Goal: Navigation & Orientation: Understand site structure

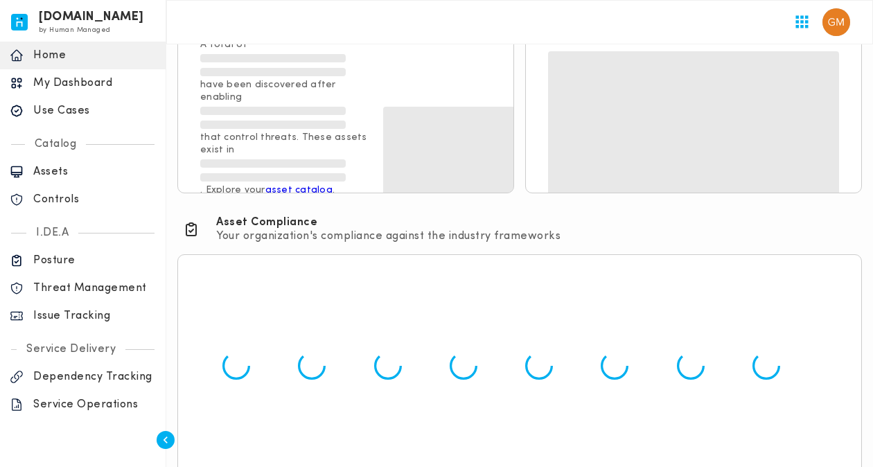
scroll to position [282, 0]
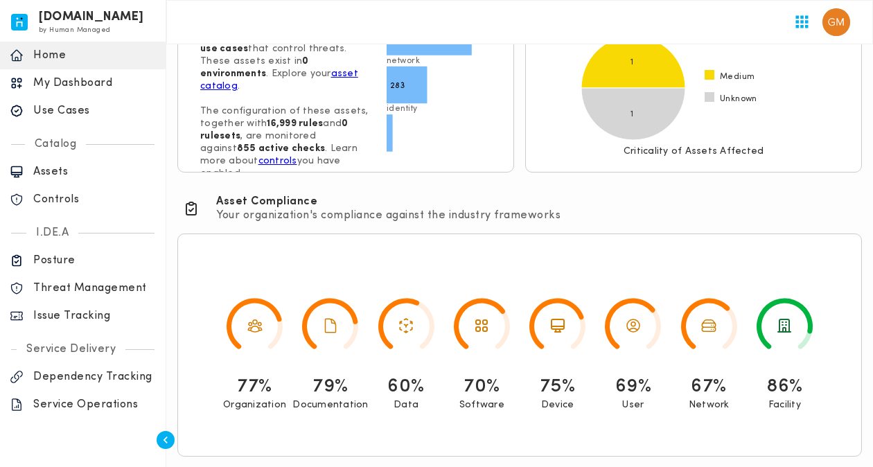
click at [82, 86] on p "My Dashboard" at bounding box center [94, 83] width 123 height 14
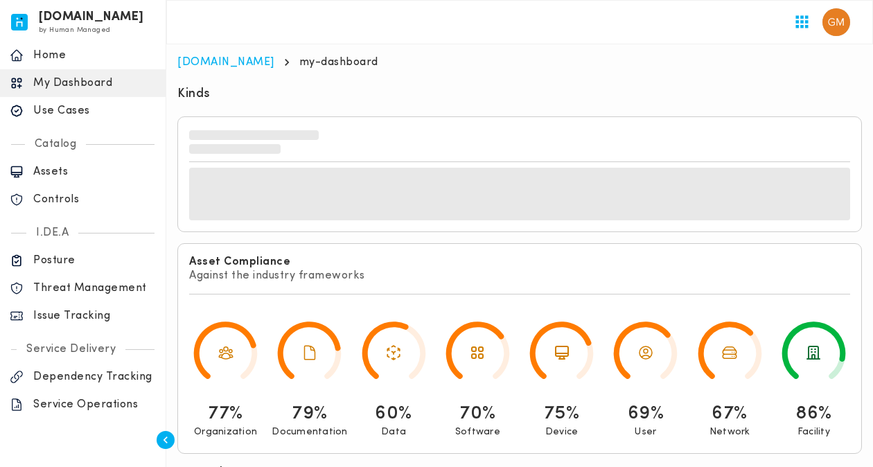
click at [62, 177] on p "Assets" at bounding box center [94, 172] width 123 height 14
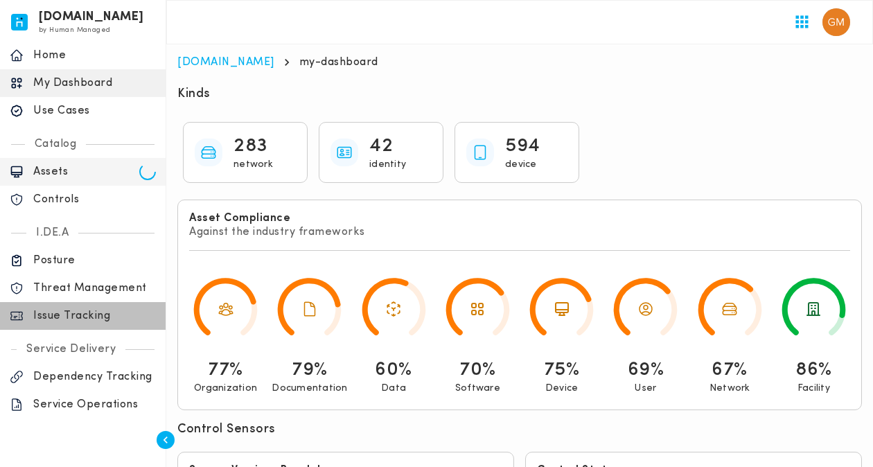
click at [62, 320] on p "Issue Tracking" at bounding box center [94, 316] width 123 height 14
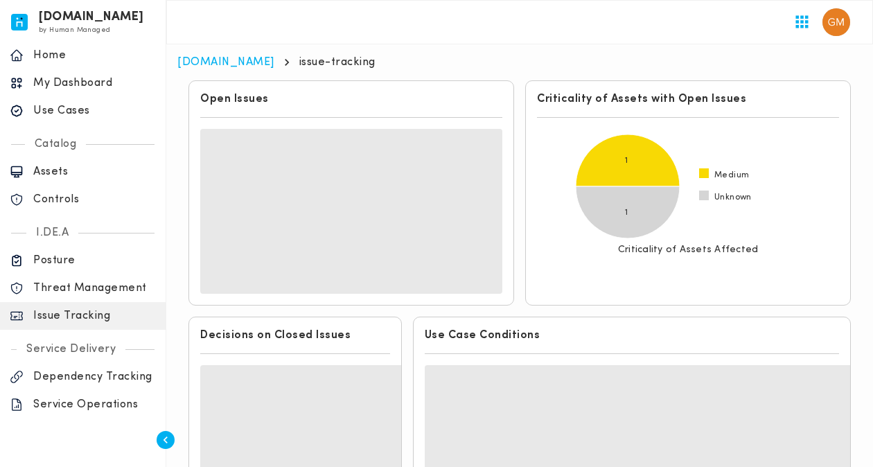
click at [595, 285] on div "Medium Unknown 1 1 Criticality of Assets Affected" at bounding box center [688, 211] width 302 height 165
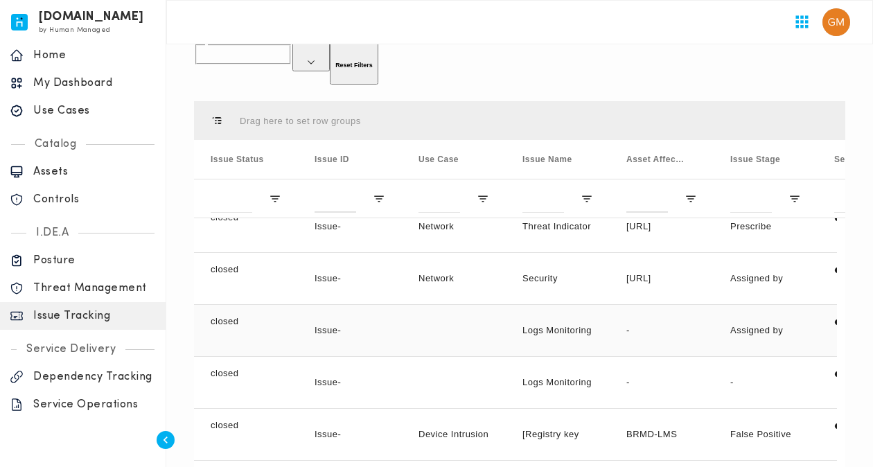
scroll to position [2911, 0]
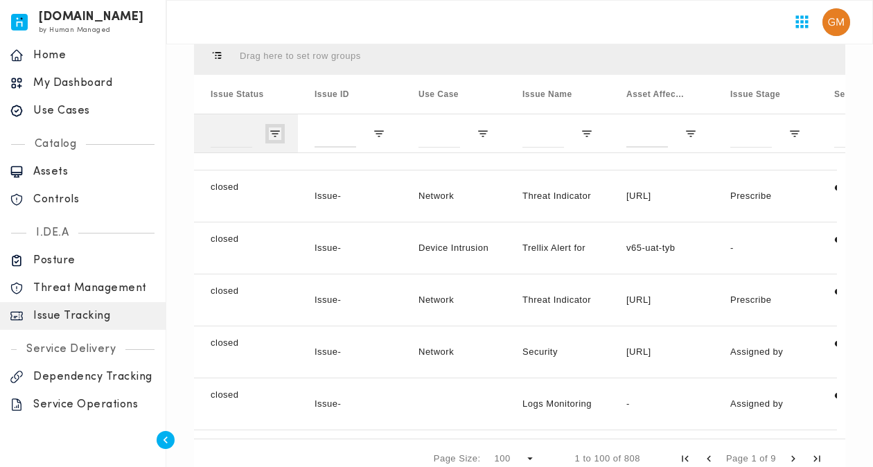
click at [279, 128] on span "Open Filter Menu" at bounding box center [275, 134] width 12 height 12
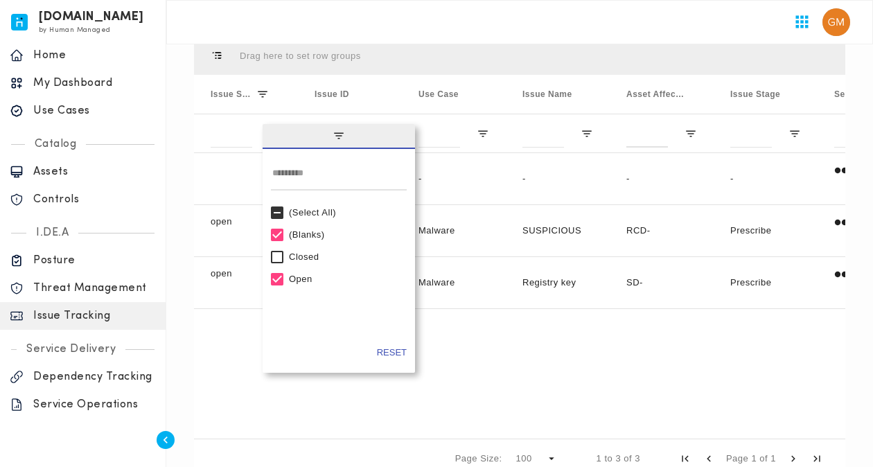
click at [517, 299] on div "Issue- - - - - - open Issue-23cf8397d6 Malware Detection SUSPICIOUS POWERSHELL …" at bounding box center [520, 291] width 652 height 277
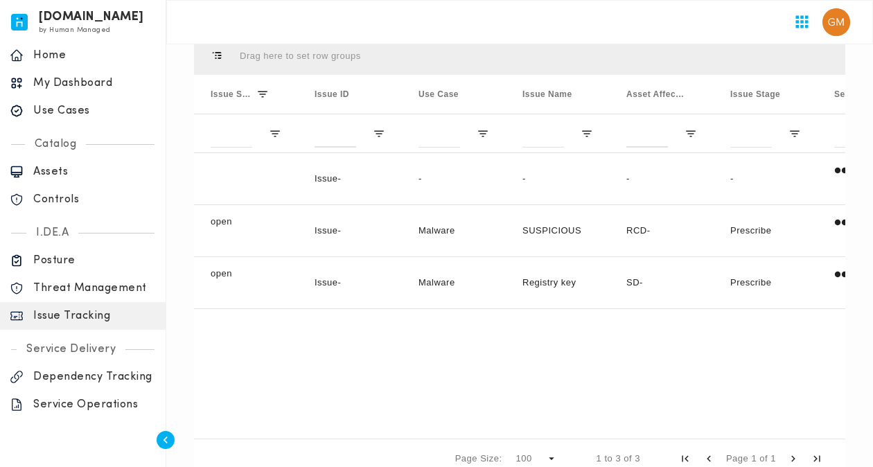
click at [85, 286] on p "Threat Management" at bounding box center [94, 288] width 123 height 14
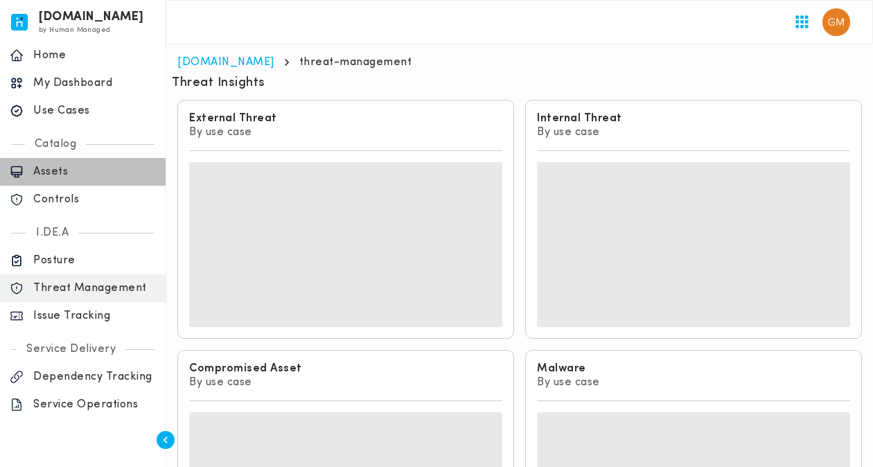
click at [57, 166] on p "Assets" at bounding box center [94, 172] width 123 height 14
